Goal: Task Accomplishment & Management: Complete application form

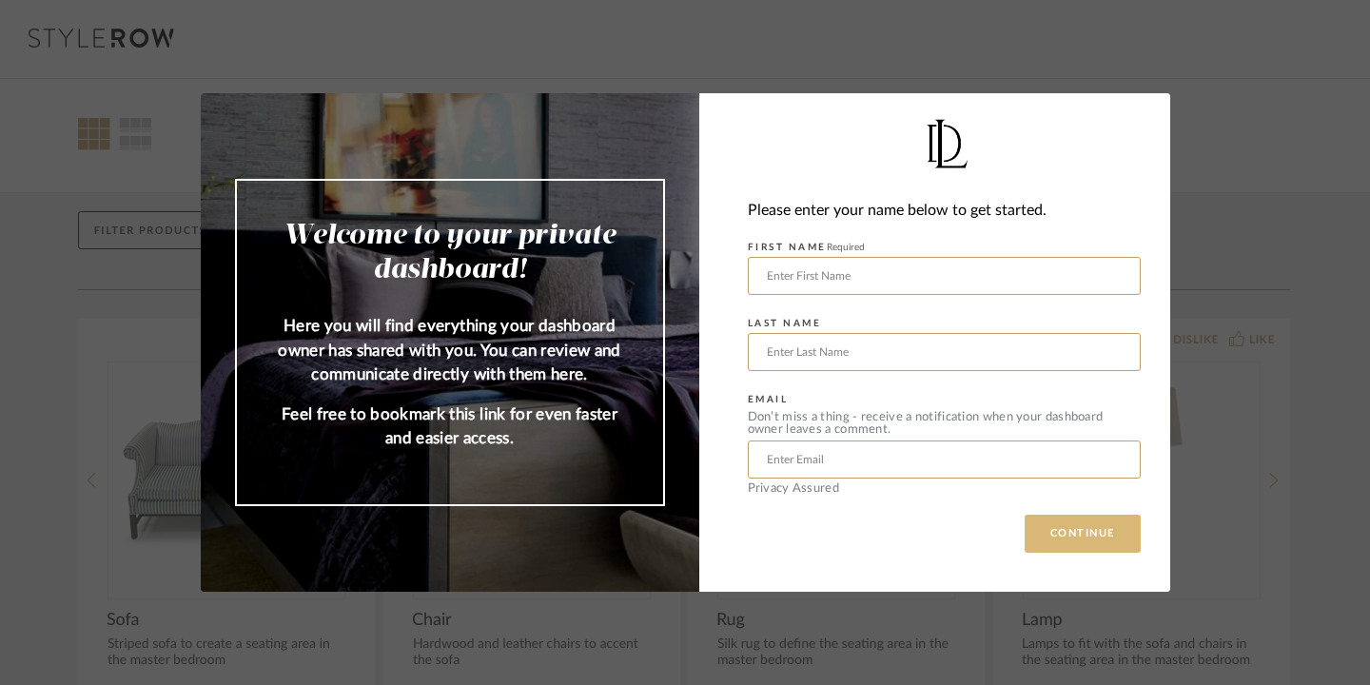
click at [1052, 539] on button "CONTINUE" at bounding box center [1082, 534] width 116 height 38
click at [891, 278] on input "text" at bounding box center [944, 276] width 393 height 38
type input "Lauren"
type input "Maslov"
type input "arigo109@hotmail.com"
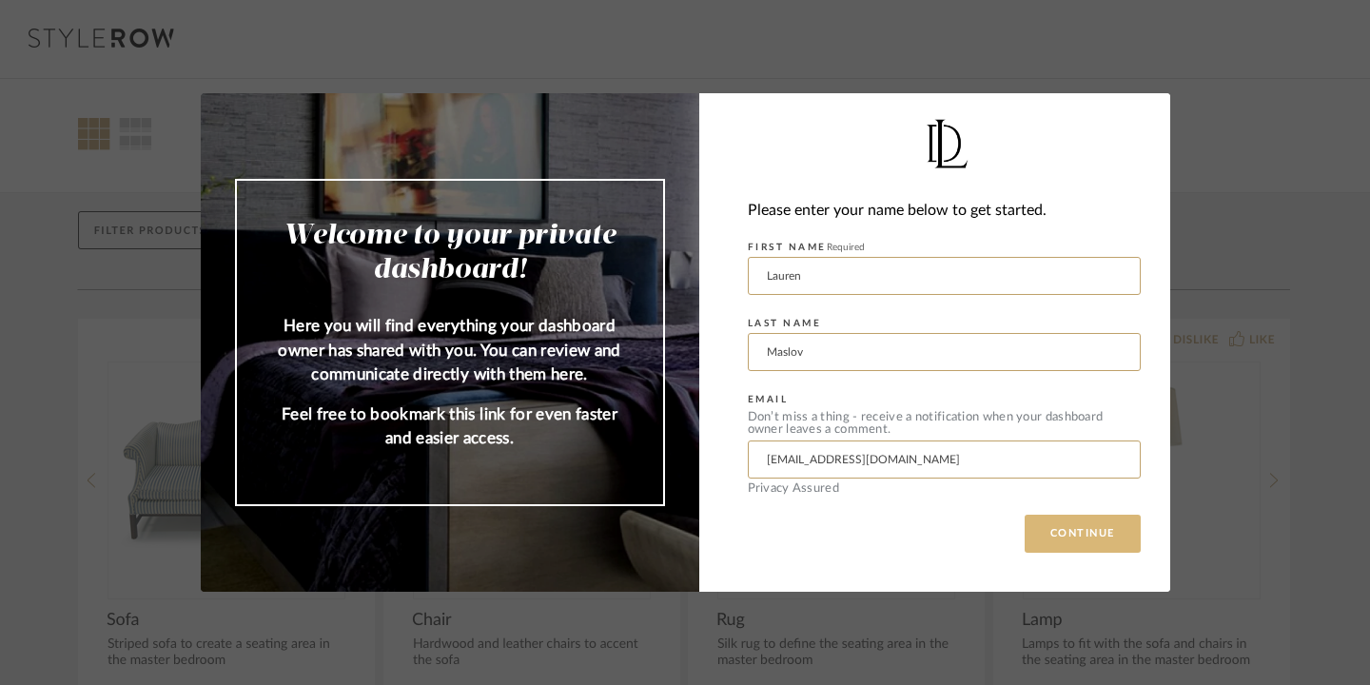
click at [1081, 536] on button "CONTINUE" at bounding box center [1082, 534] width 116 height 38
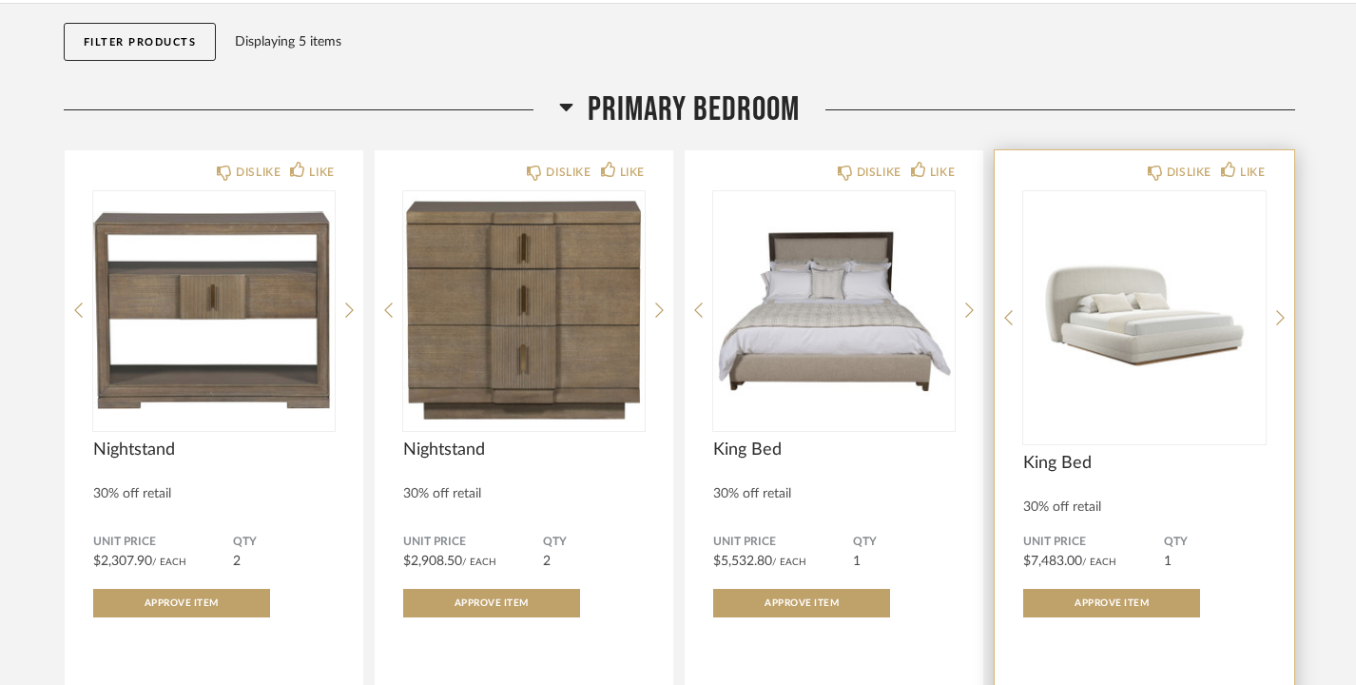
scroll to position [201, 0]
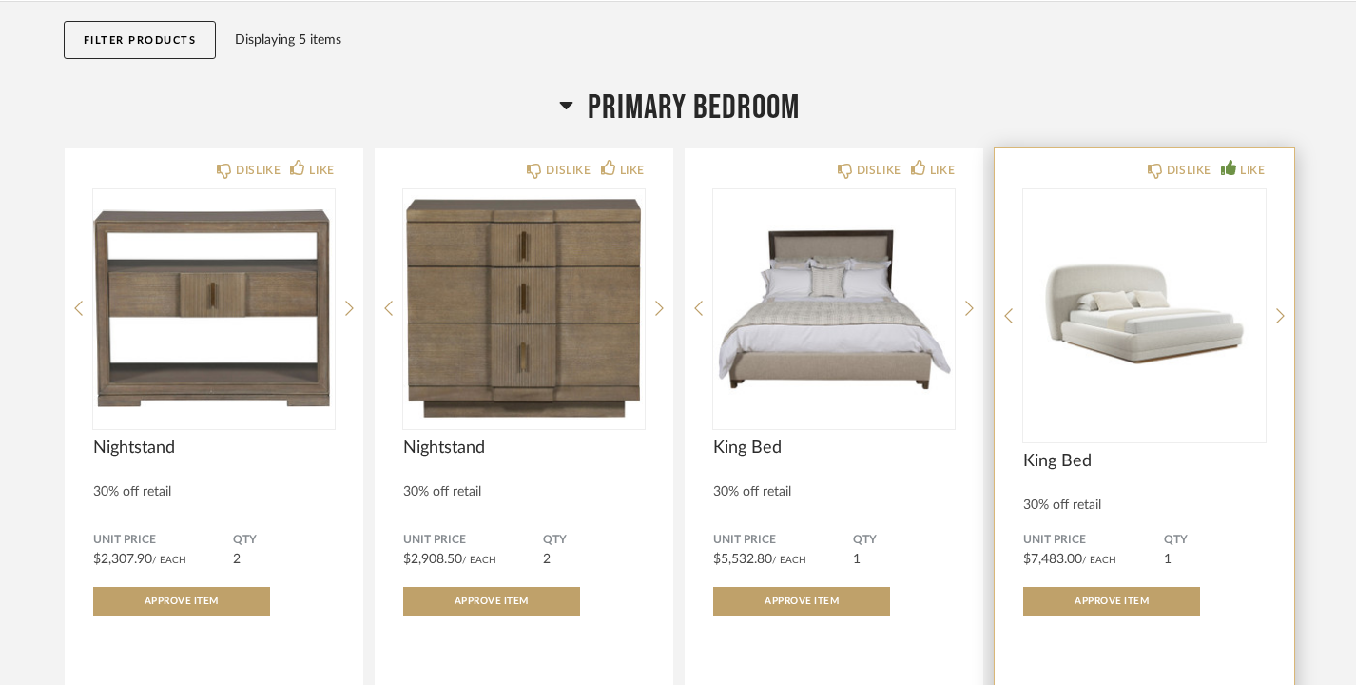
click at [1251, 164] on div "LIKE" at bounding box center [1252, 170] width 25 height 19
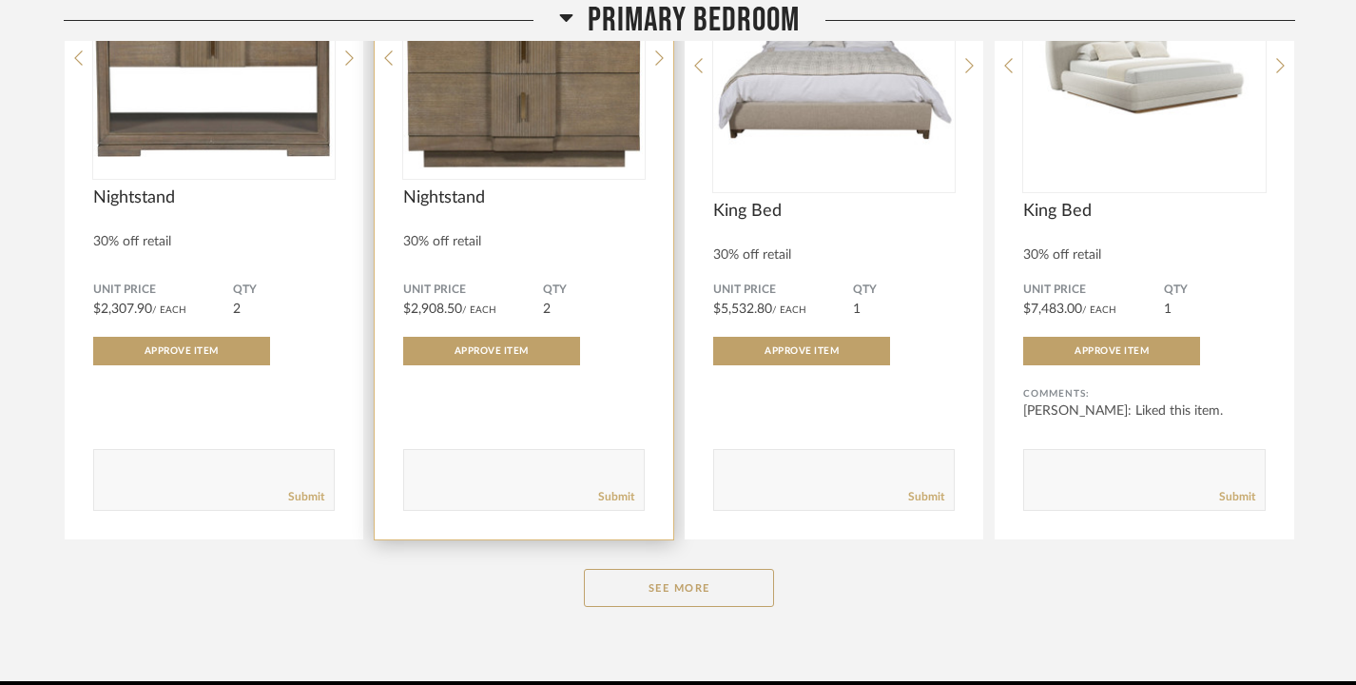
scroll to position [535, 0]
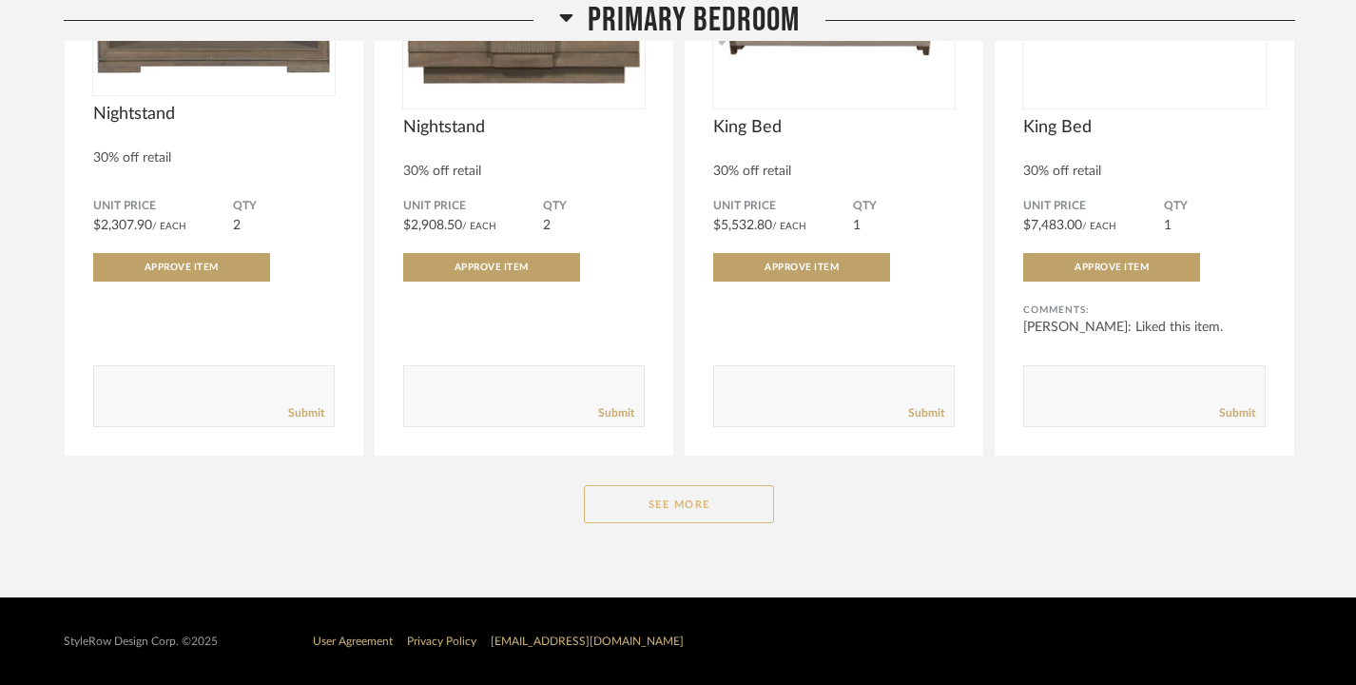
click at [614, 496] on button "See More" at bounding box center [679, 504] width 190 height 38
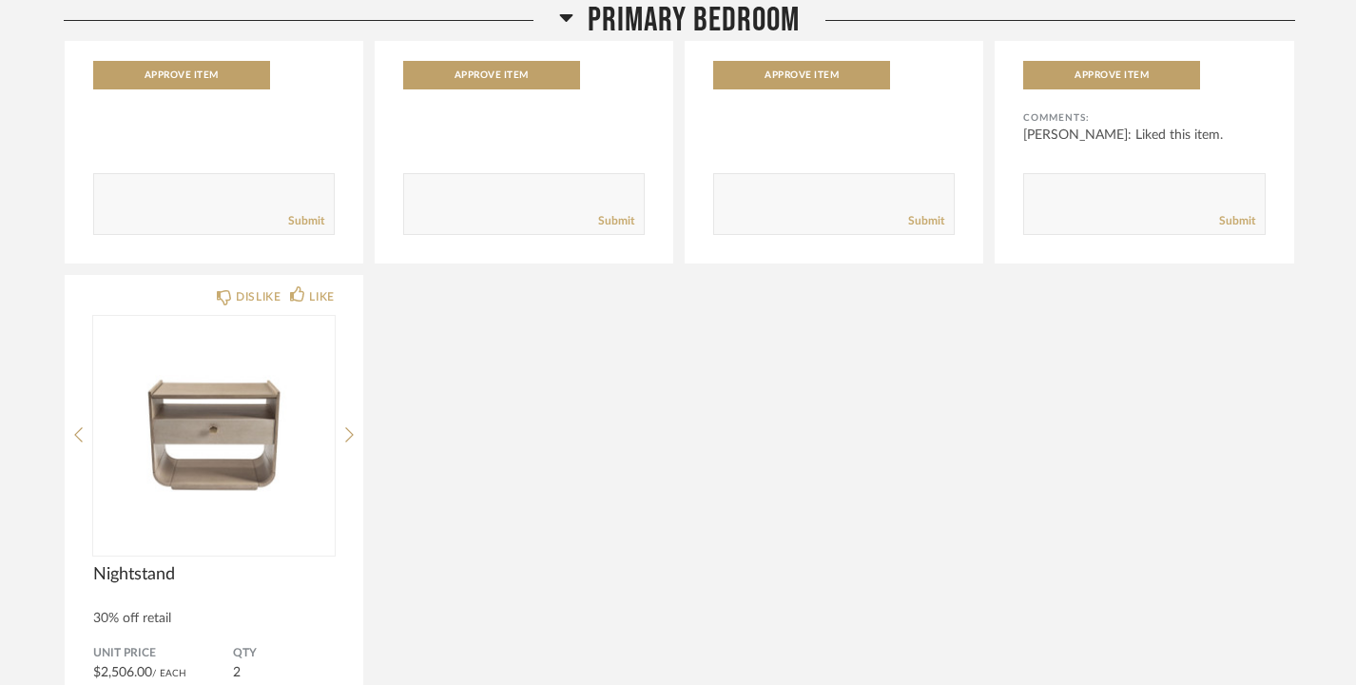
scroll to position [733, 0]
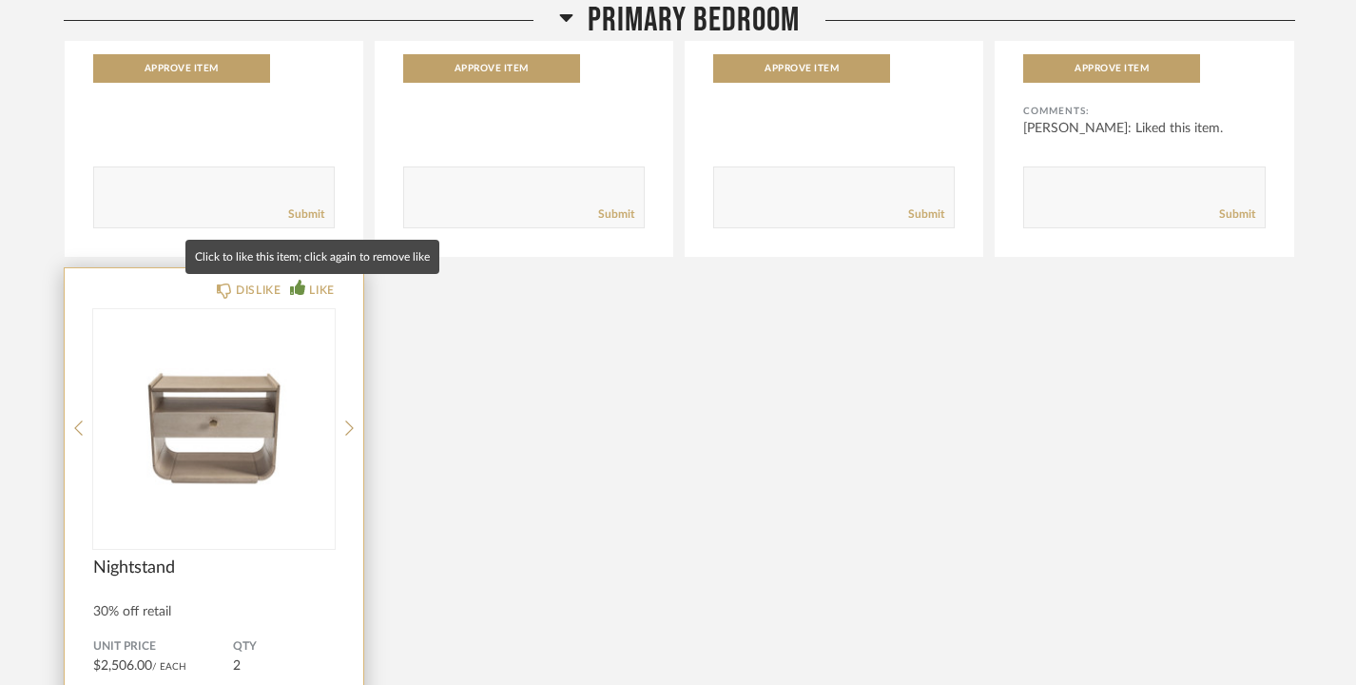
click at [324, 288] on div "LIKE" at bounding box center [321, 290] width 25 height 19
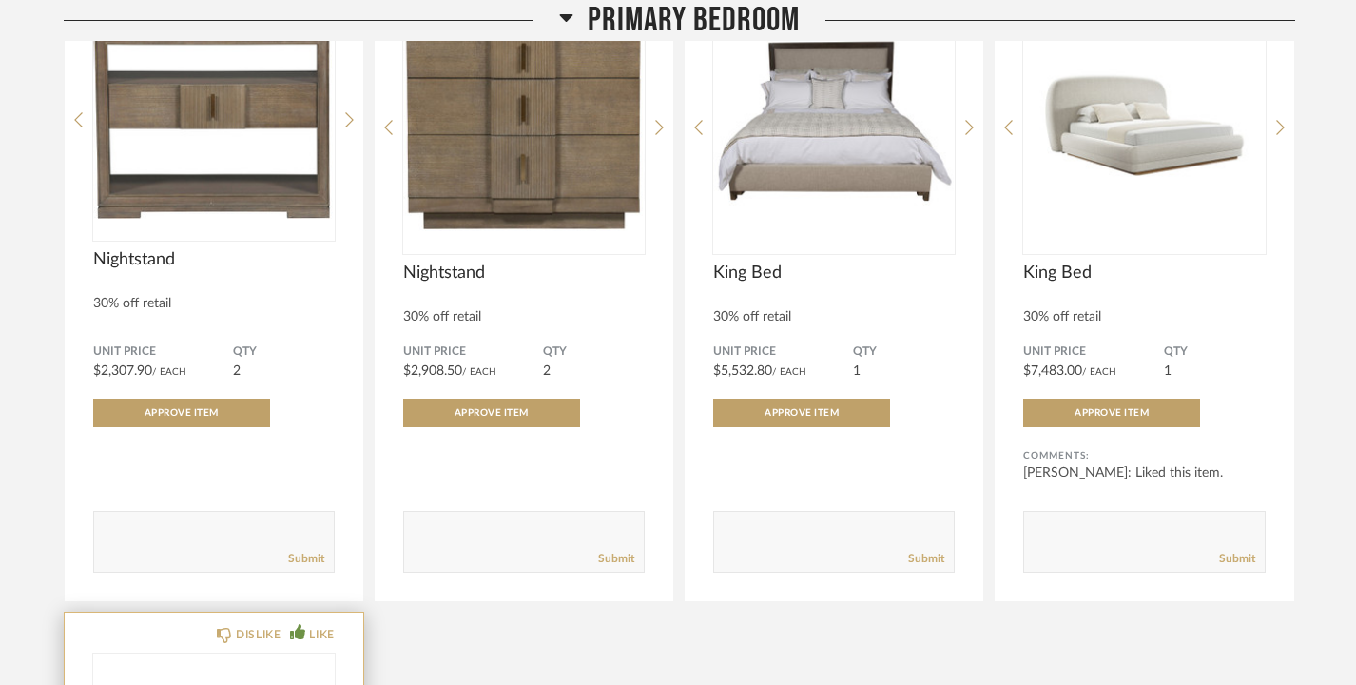
scroll to position [0, 0]
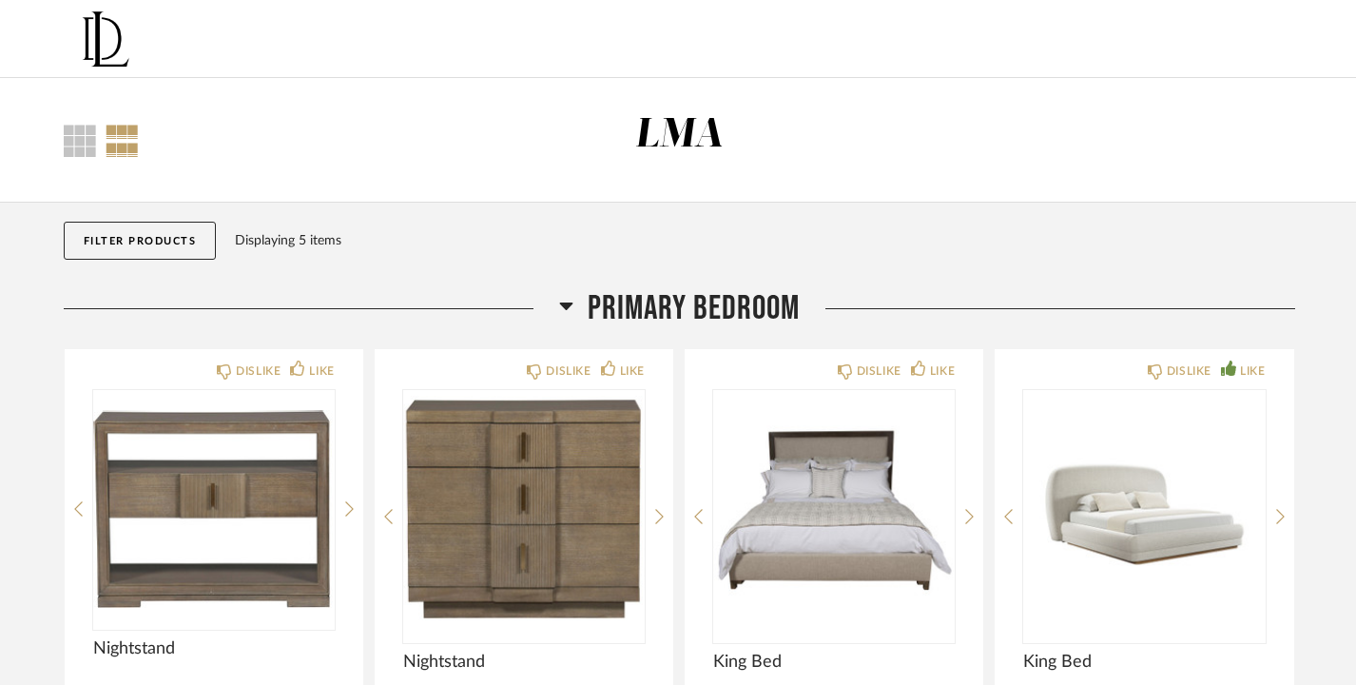
click at [115, 140] on div at bounding box center [122, 141] width 33 height 32
click at [60, 131] on div "Thumbnail View Full View" at bounding box center [154, 141] width 210 height 32
